Goal: Check status: Check status

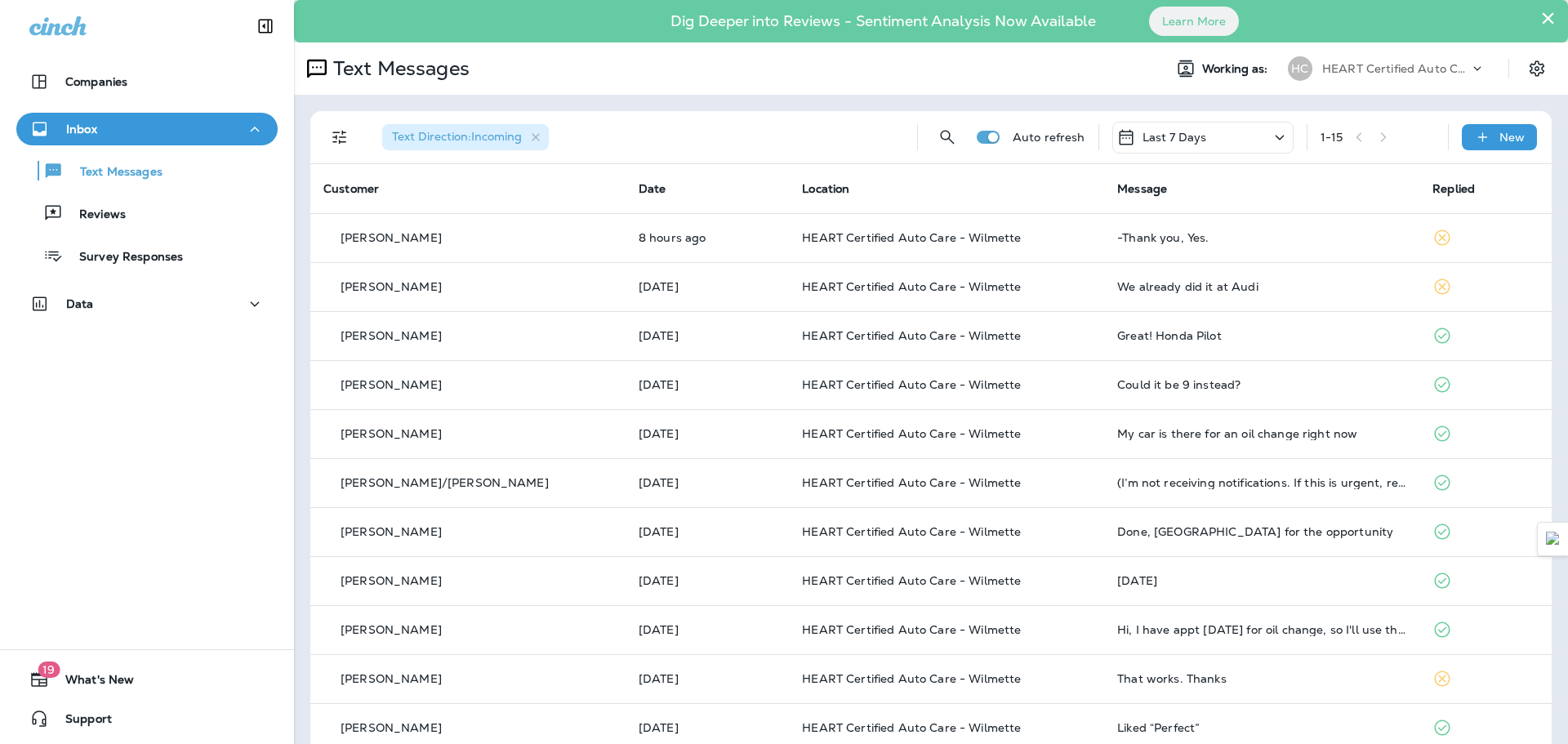
click at [94, 135] on p "Inbox" at bounding box center [82, 129] width 31 height 13
click at [106, 135] on div "Inbox" at bounding box center [146, 129] width 235 height 21
click at [1202, 143] on div "Last 7 Days" at bounding box center [1202, 138] width 181 height 31
click at [1161, 304] on p "Last 30 Days" at bounding box center [1191, 297] width 255 height 13
click at [1540, 17] on button "×" at bounding box center [1548, 18] width 16 height 27
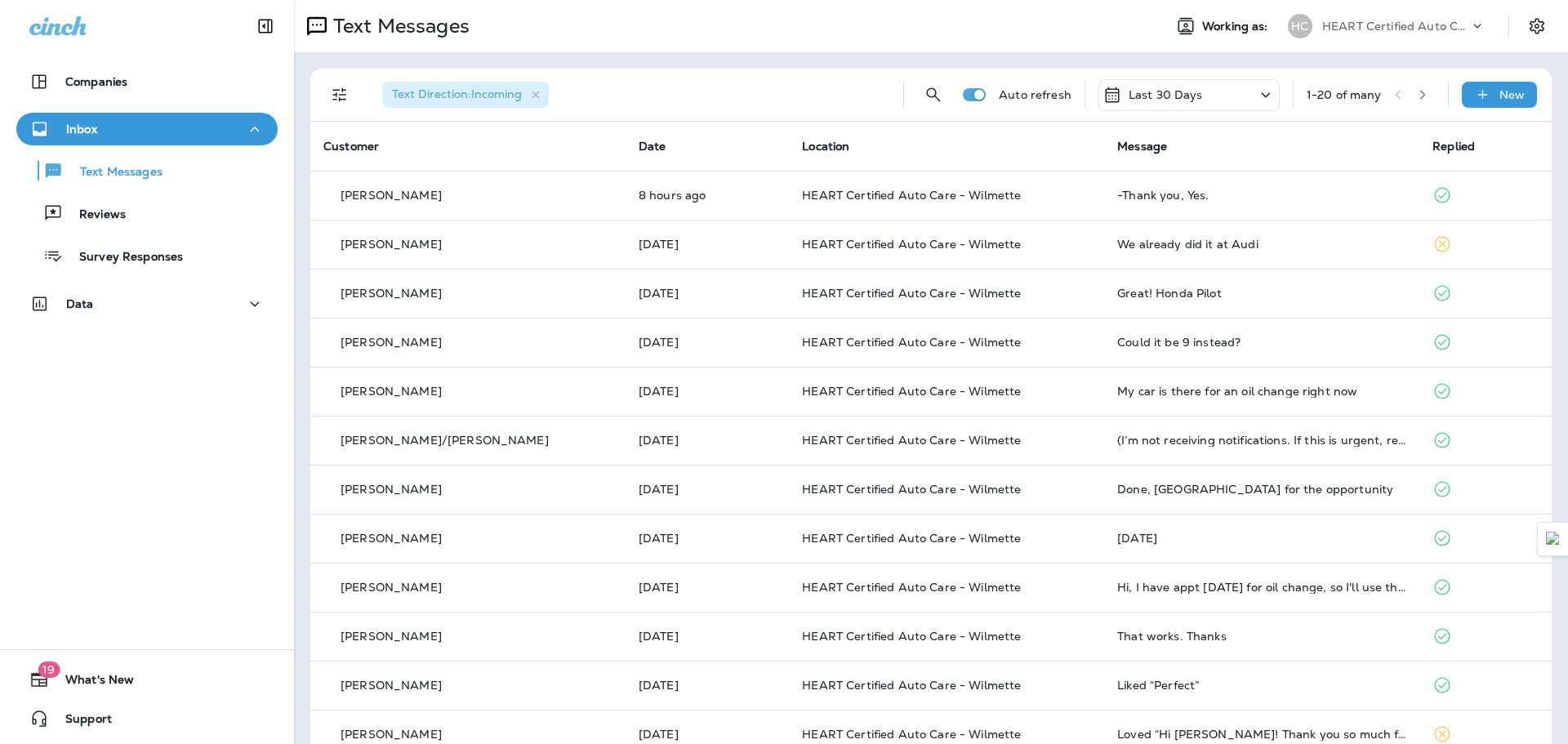
click at [1141, 104] on div "Last 30 Days" at bounding box center [1189, 95] width 181 height 31
click at [1122, 294] on div "Last year" at bounding box center [1173, 277] width 255 height 32
click at [1417, 89] on icon "button" at bounding box center [1423, 95] width 12 height 12
